Goal: Task Accomplishment & Management: Use online tool/utility

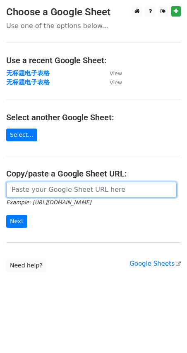
click at [38, 192] on input "url" at bounding box center [91, 190] width 170 height 16
paste input "https://docs.google.com/spreadsheets/d/1bqR4BNwDZsqm6ZnAYD4mQh-Vj0UKpO3dtMXiFrZ…"
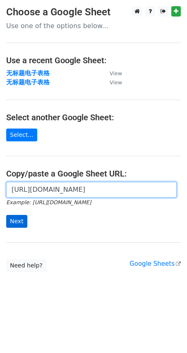
type input "https://docs.google.com/spreadsheets/d/1bqR4BNwDZsqm6ZnAYD4mQh-Vj0UKpO3dtMXiFrZ…"
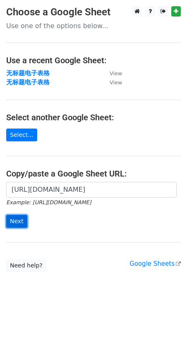
scroll to position [0, 0]
click at [9, 224] on input "Next" at bounding box center [16, 221] width 21 height 13
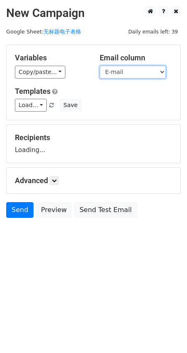
click at [127, 74] on select "Name E-mail" at bounding box center [133, 72] width 66 height 13
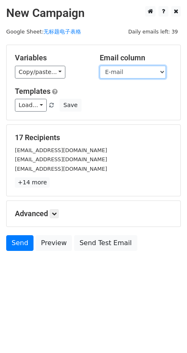
click at [131, 74] on select "Name E-mail" at bounding box center [133, 72] width 66 height 13
click at [100, 66] on select "Name E-mail" at bounding box center [133, 72] width 66 height 13
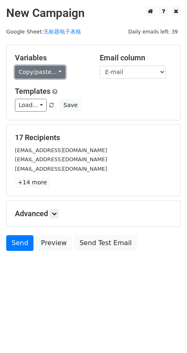
click at [53, 74] on link "Copy/paste..." at bounding box center [40, 72] width 50 height 13
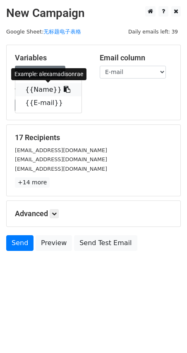
click at [64, 89] on icon at bounding box center [67, 89] width 7 height 7
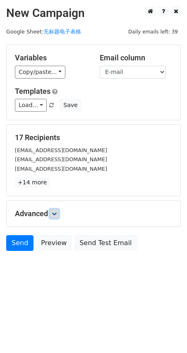
click at [52, 213] on link at bounding box center [54, 213] width 9 height 9
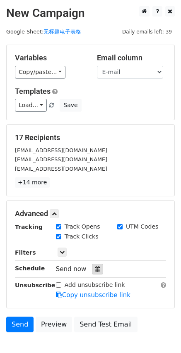
click at [99, 268] on div at bounding box center [97, 269] width 11 height 11
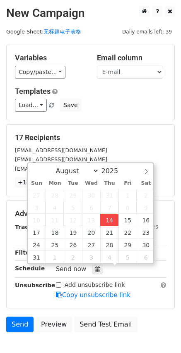
type input "[DATE] 18:21"
type input "06"
type input "21"
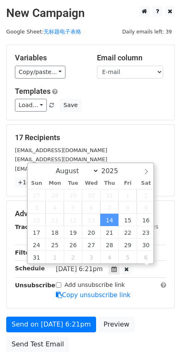
scroll to position [0, 0]
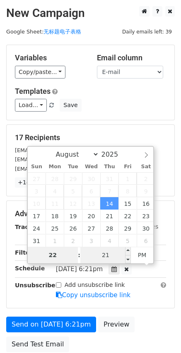
type input "22"
type input "[DATE] 22:21"
type input "10"
click at [110, 253] on input "21" at bounding box center [105, 255] width 50 height 17
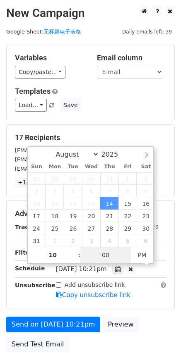
type input "00"
type input "[DATE] 22:00"
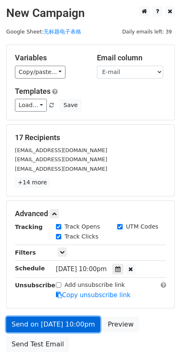
click at [32, 324] on link "Send on [DATE] 10:00pm" at bounding box center [53, 325] width 94 height 16
